Goal: Find specific page/section: Find specific page/section

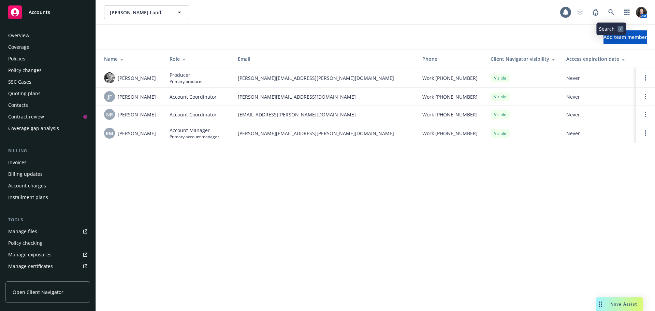
scroll to position [157, 0]
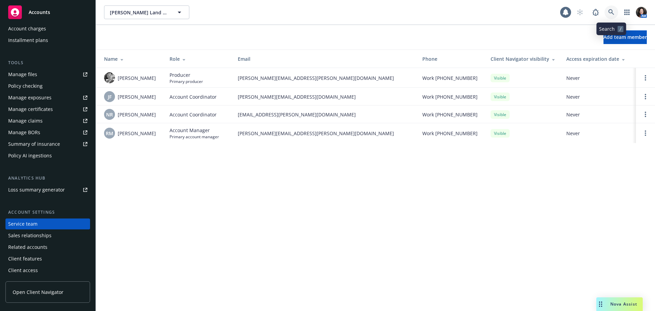
click at [613, 12] on icon at bounding box center [612, 12] width 6 height 6
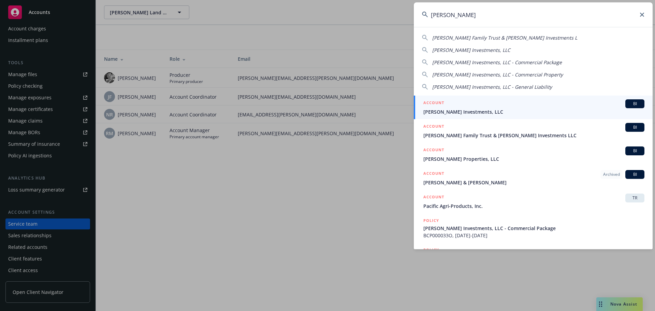
type input "[PERSON_NAME]"
click at [517, 111] on span "[PERSON_NAME] Investments, LLC" at bounding box center [534, 111] width 221 height 7
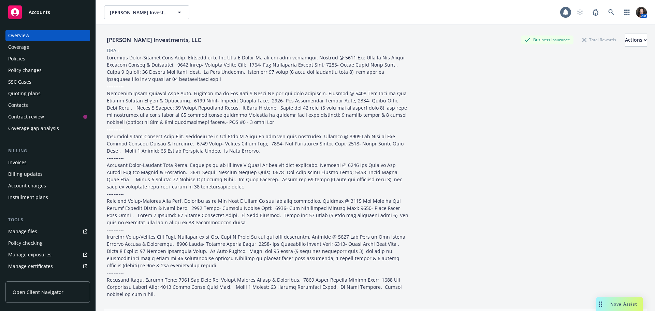
click at [57, 62] on div "Policies" at bounding box center [47, 58] width 79 height 11
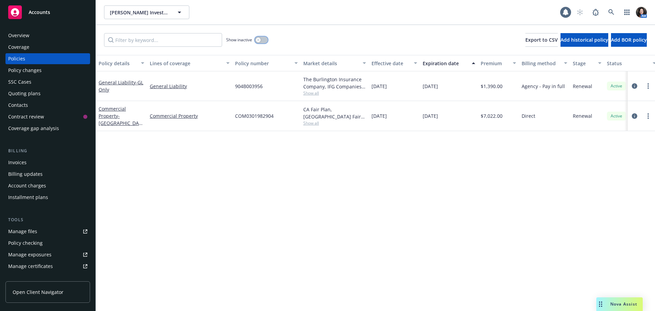
click at [262, 41] on button "button" at bounding box center [261, 40] width 13 height 7
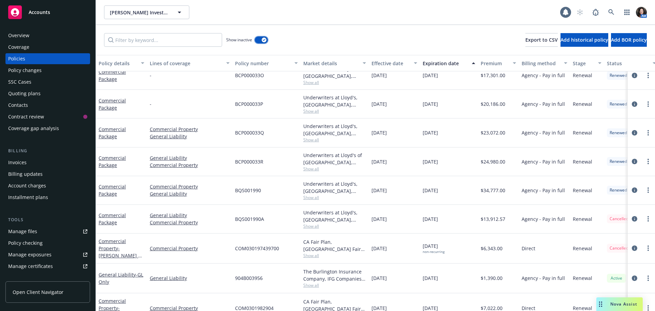
scroll to position [55, 0]
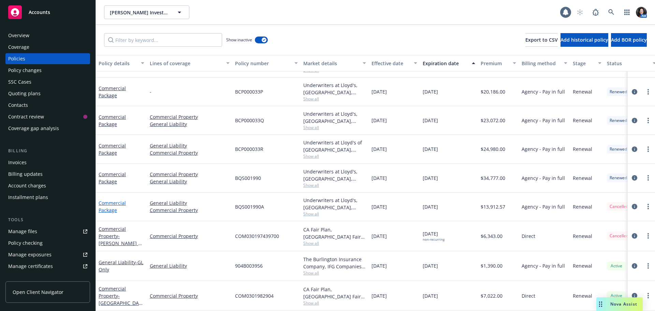
click at [110, 200] on link "Commercial Package" at bounding box center [112, 207] width 27 height 14
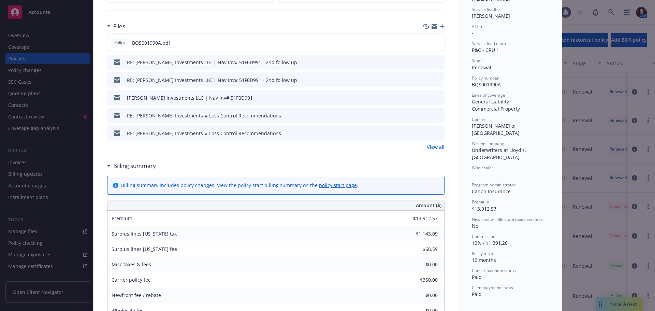
scroll to position [171, 0]
click at [433, 142] on link "View all" at bounding box center [436, 145] width 18 height 7
